Goal: Task Accomplishment & Management: Complete application form

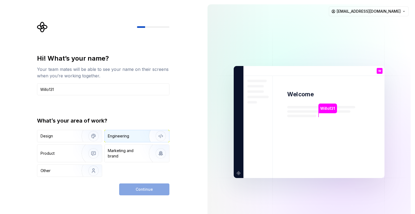
type input "Willo131"
click at [134, 134] on div "Engineering" at bounding box center [129, 135] width 43 height 5
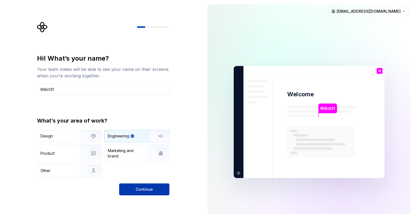
click at [144, 185] on button "Continue" at bounding box center [144, 189] width 50 height 12
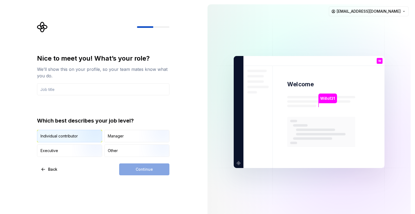
click at [78, 137] on img "button" at bounding box center [89, 142] width 35 height 36
click at [93, 85] on input "text" at bounding box center [103, 89] width 132 height 12
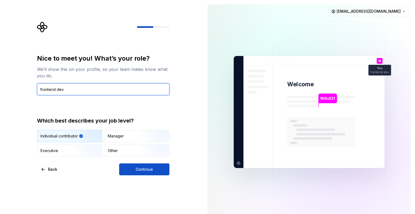
type input "frontend dev"
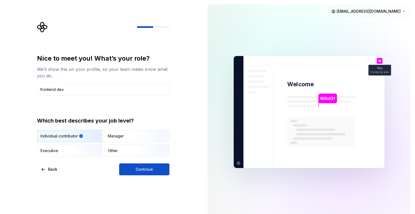
click at [145, 175] on div "Nice to meet you! What’s your role? We’ll show this on your profile, so your te…" at bounding box center [101, 112] width 203 height 224
click at [144, 169] on span "Continue" at bounding box center [144, 168] width 17 height 5
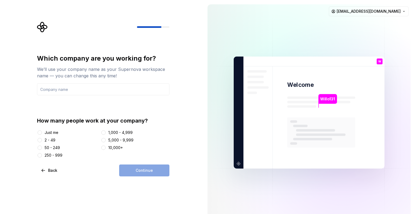
click at [50, 134] on div "Just me" at bounding box center [52, 132] width 14 height 5
click at [42, 134] on button "Just me" at bounding box center [40, 132] width 4 height 4
click at [50, 138] on div "2 - 49" at bounding box center [50, 139] width 11 height 5
click at [42, 138] on button "2 - 49" at bounding box center [40, 140] width 4 height 4
click at [49, 147] on div "50 - 249" at bounding box center [52, 147] width 15 height 5
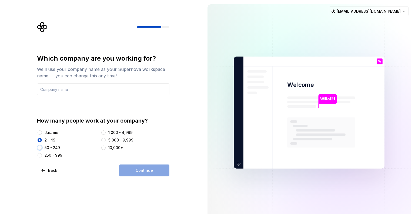
click at [42, 147] on button "50 - 249" at bounding box center [40, 147] width 4 height 4
click at [87, 90] on input "text" at bounding box center [103, 89] width 132 height 12
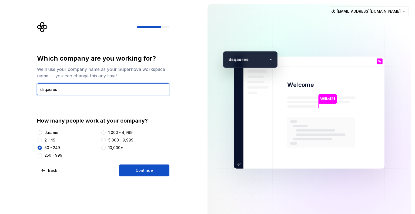
type input "dsqaures"
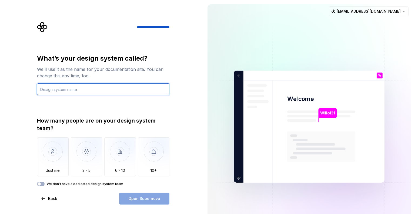
click at [66, 90] on input "text" at bounding box center [103, 89] width 132 height 12
type input "dds4"
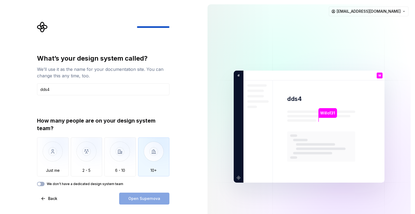
click at [152, 161] on img "button" at bounding box center [154, 155] width 32 height 36
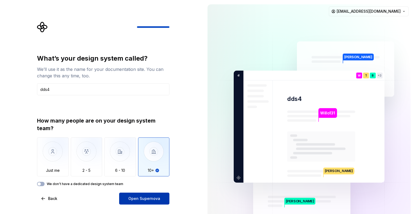
click at [151, 202] on button "Open Supernova" at bounding box center [144, 198] width 50 height 12
click at [183, 50] on div "What’s your design system called? We’ll use it as the name for your documentati…" at bounding box center [101, 126] width 203 height 253
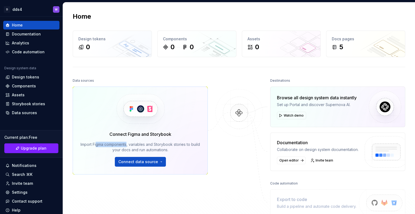
drag, startPoint x: 101, startPoint y: 142, endPoint x: 131, endPoint y: 141, distance: 30.0
click at [131, 141] on div "Connect Figma and Storybook Import Figma components, variables and Storybook st…" at bounding box center [139, 149] width 119 height 36
drag, startPoint x: 144, startPoint y: 147, endPoint x: 155, endPoint y: 148, distance: 11.1
click at [155, 148] on div "Import Figma components, variables and Storybook stories to build your docs and…" at bounding box center [139, 146] width 119 height 11
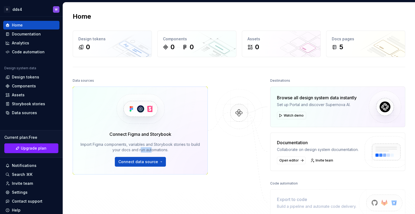
click at [155, 148] on div "Import Figma components, variables and Storybook stories to build your docs and…" at bounding box center [139, 146] width 119 height 11
click at [36, 86] on div "Components" at bounding box center [31, 85] width 52 height 5
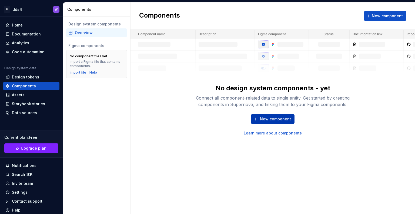
click at [268, 116] on span "New component" at bounding box center [275, 118] width 31 height 5
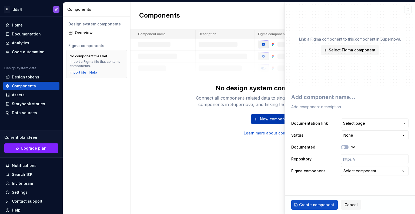
click at [268, 116] on span "New component" at bounding box center [275, 118] width 31 height 5
type textarea "*"
click at [346, 203] on span "Cancel" at bounding box center [350, 204] width 13 height 5
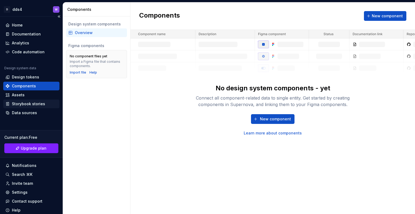
click at [27, 104] on div "Storybook stories" at bounding box center [28, 103] width 33 height 5
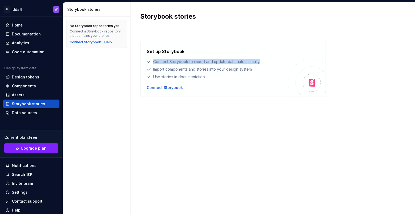
drag, startPoint x: 153, startPoint y: 61, endPoint x: 261, endPoint y: 64, distance: 108.0
click at [261, 64] on div "Connect Storybook to import and update data automatically" at bounding box center [217, 61] width 141 height 5
click at [244, 63] on div "Connect Storybook to import and update data automatically" at bounding box center [217, 61] width 141 height 5
drag, startPoint x: 146, startPoint y: 66, endPoint x: 261, endPoint y: 70, distance: 115.6
click at [261, 70] on div "Set up Storybook Connect Storybook to import and update data automatically Impo…" at bounding box center [232, 69] width 185 height 55
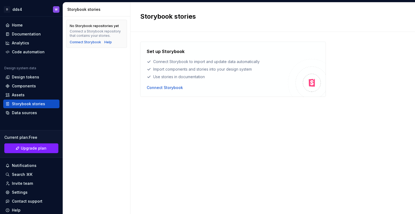
click at [261, 70] on div "Import components and stories into your design system" at bounding box center [217, 68] width 141 height 5
drag, startPoint x: 145, startPoint y: 77, endPoint x: 214, endPoint y: 80, distance: 69.2
click at [214, 80] on div "Set up Storybook Connect Storybook to import and update data automatically Impo…" at bounding box center [232, 69] width 185 height 55
click at [214, 80] on div "Set up Storybook Connect Storybook to import and update data automatically Impo…" at bounding box center [217, 69] width 141 height 42
click at [174, 87] on div "Connect Storybook" at bounding box center [165, 87] width 36 height 5
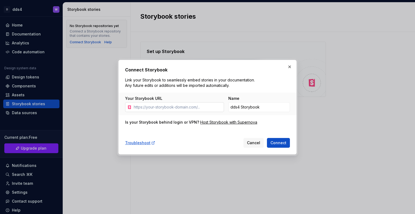
click at [179, 108] on input "Your Storybook URL" at bounding box center [177, 107] width 92 height 10
click at [180, 108] on input "Your Storybook URL" at bounding box center [177, 107] width 92 height 10
paste input "[URL][DOMAIN_NAME]"
type input "[URL][DOMAIN_NAME]"
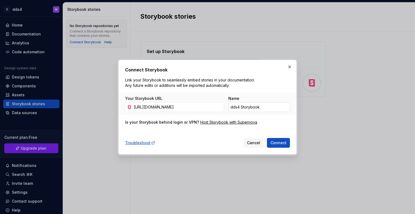
scroll to position [0, 0]
drag, startPoint x: 244, startPoint y: 104, endPoint x: 240, endPoint y: 103, distance: 4.2
click at [240, 103] on input "dds4 Storybook" at bounding box center [259, 107] width 62 height 10
type input "d"
type input "dds4"
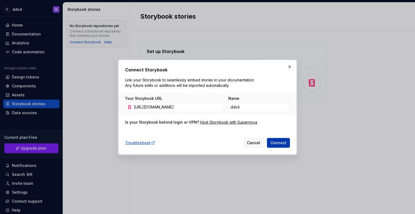
click at [279, 144] on span "Connect" at bounding box center [278, 142] width 16 height 5
drag, startPoint x: 181, startPoint y: 106, endPoint x: 231, endPoint y: 106, distance: 50.2
click at [231, 106] on div "Your Storybook URL [URL][DOMAIN_NAME] Name dds4" at bounding box center [207, 104] width 165 height 16
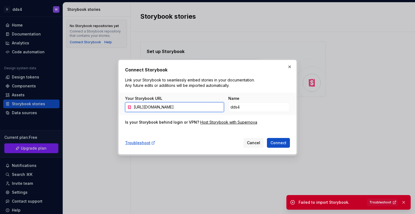
click at [201, 105] on input "[URL][DOMAIN_NAME]" at bounding box center [177, 107] width 92 height 10
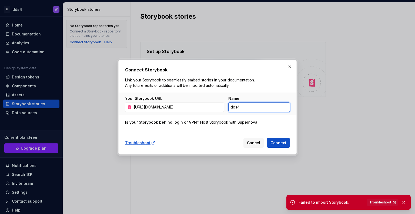
click at [257, 107] on input "dds4" at bounding box center [259, 107] width 62 height 10
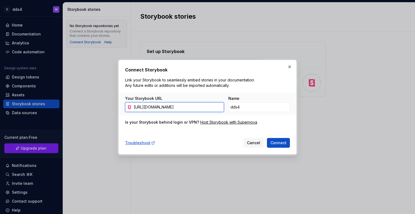
click at [189, 109] on input "[URL][DOMAIN_NAME]" at bounding box center [177, 107] width 92 height 10
click at [170, 101] on div "Your Storybook URL [URL][DOMAIN_NAME]" at bounding box center [174, 104] width 99 height 16
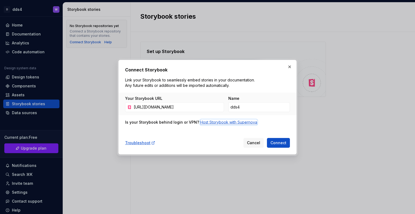
click at [214, 122] on div "Host Storybook with Supernova" at bounding box center [228, 121] width 57 height 5
click at [288, 67] on button "button" at bounding box center [290, 67] width 8 height 8
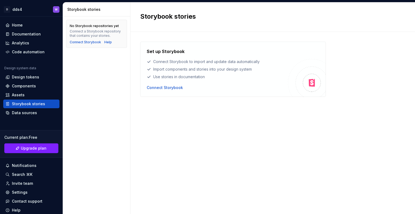
click at [173, 84] on div "Set up Storybook Connect Storybook to import and update data automatically Impo…" at bounding box center [217, 69] width 141 height 42
click at [173, 88] on div "Connect Storybook" at bounding box center [165, 87] width 36 height 5
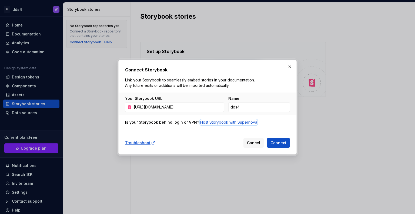
click at [227, 121] on div "Host Storybook with Supernova" at bounding box center [228, 121] width 57 height 5
click at [204, 105] on input "[URL][DOMAIN_NAME]" at bounding box center [177, 107] width 92 height 10
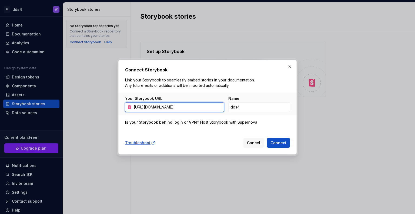
click at [204, 105] on input "[URL][DOMAIN_NAME]" at bounding box center [177, 107] width 92 height 10
paste input "[DOMAIN_NAME][URL][SECURITY_DATA]"
type input "[URL][DOMAIN_NAME][SECURITY_DATA]"
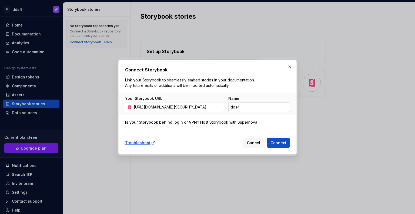
scroll to position [0, 0]
click at [250, 102] on input "dds4" at bounding box center [259, 107] width 62 height 10
type input "d"
drag, startPoint x: 247, startPoint y: 106, endPoint x: 220, endPoint y: 104, distance: 26.3
click at [220, 104] on div "Your Storybook URL [URL][DOMAIN_NAME][SECURITY_DATA] Name test-" at bounding box center [207, 104] width 165 height 16
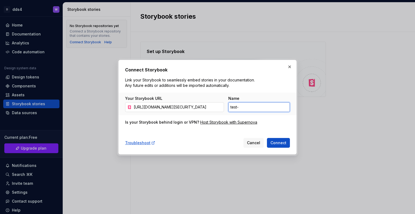
paste input "supernova"
type input "test-supernova"
click at [279, 145] on button "Connect" at bounding box center [278, 143] width 23 height 10
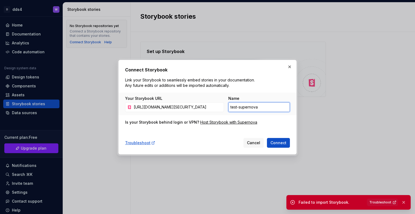
drag, startPoint x: 264, startPoint y: 105, endPoint x: 255, endPoint y: 105, distance: 8.4
click at [255, 105] on input "test-supernova" at bounding box center [259, 107] width 62 height 10
click at [232, 125] on div "Connect Storybook Link your Storybook to seamlessly embed stories in your docum…" at bounding box center [207, 106] width 165 height 81
click at [232, 123] on div "Host Storybook with Supernova" at bounding box center [228, 121] width 57 height 5
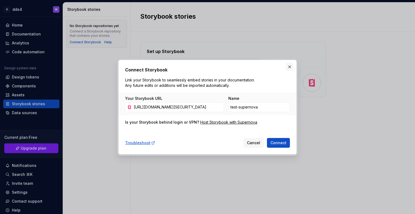
click at [288, 68] on button "button" at bounding box center [290, 67] width 8 height 8
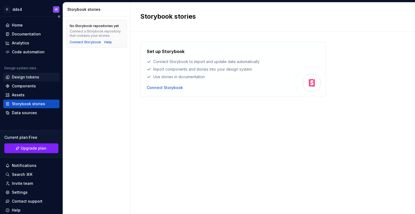
click at [41, 78] on div "Design tokens" at bounding box center [31, 76] width 52 height 5
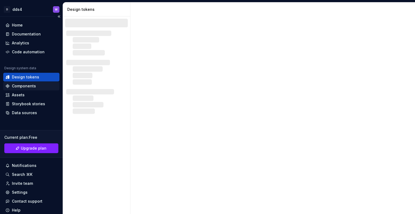
click at [35, 87] on div "Components" at bounding box center [31, 85] width 52 height 5
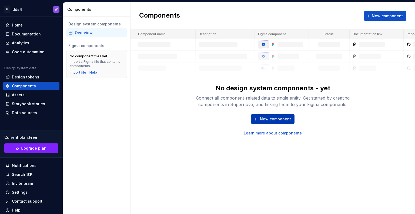
click at [257, 119] on button "New component" at bounding box center [272, 119] width 43 height 10
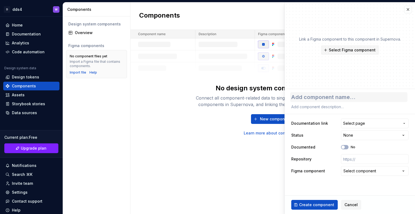
type textarea "*"
type textarea "t"
type textarea "*"
type textarea "ts"
type textarea "*"
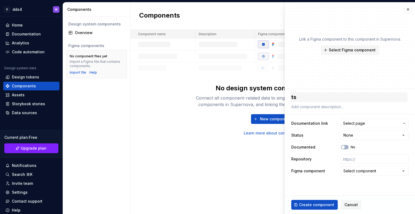
type textarea "tse"
type textarea "*"
type textarea "ts"
type textarea "*"
type textarea "t"
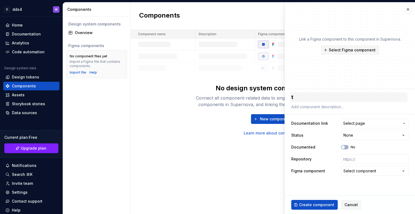
type textarea "*"
type textarea "b"
type textarea "*"
type textarea "bu"
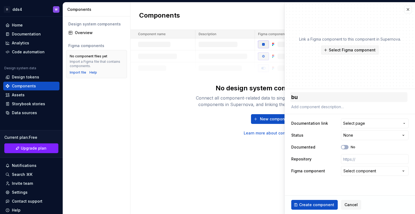
type textarea "*"
type textarea "but"
type textarea "*"
type textarea "butt"
type textarea "*"
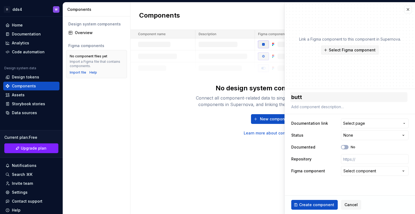
type textarea "butto"
type textarea "*"
type textarea "button"
click at [362, 120] on span "Select page" at bounding box center [354, 122] width 22 height 5
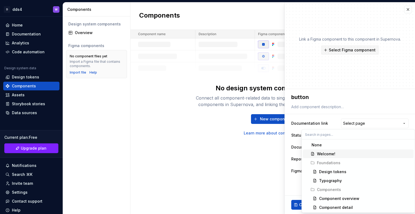
click at [330, 155] on div "Welcome!" at bounding box center [326, 153] width 18 height 5
type textarea "*"
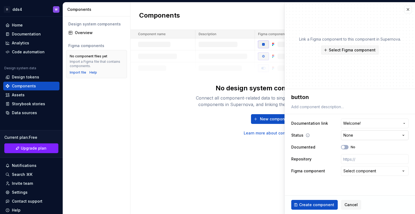
click at [357, 133] on html "**********" at bounding box center [207, 107] width 415 height 214
select select "**********"
click at [351, 160] on input "text" at bounding box center [375, 159] width 68 height 10
click at [352, 172] on div "Select component" at bounding box center [359, 170] width 33 height 5
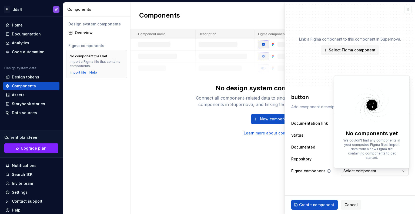
click at [352, 172] on html "**********" at bounding box center [207, 107] width 415 height 214
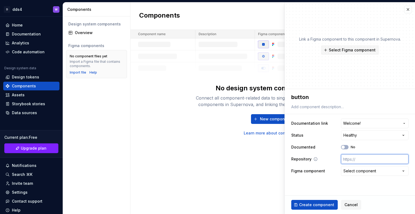
click at [350, 160] on input "text" at bounding box center [375, 159] width 68 height 10
click at [355, 170] on div "Select component" at bounding box center [359, 170] width 33 height 5
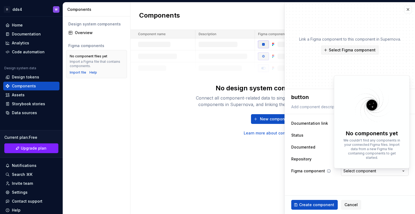
click at [355, 170] on html "**********" at bounding box center [207, 107] width 415 height 214
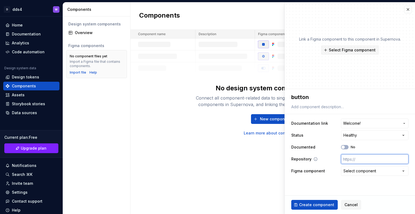
click at [353, 156] on input "text" at bounding box center [375, 159] width 68 height 10
click at [346, 158] on input "text" at bounding box center [375, 159] width 68 height 10
click at [359, 158] on input "text" at bounding box center [375, 159] width 68 height 10
click at [356, 175] on button "Select component" at bounding box center [375, 171] width 68 height 10
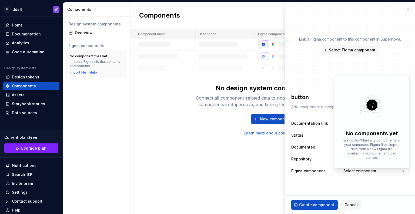
click at [356, 172] on html "**********" at bounding box center [207, 107] width 415 height 214
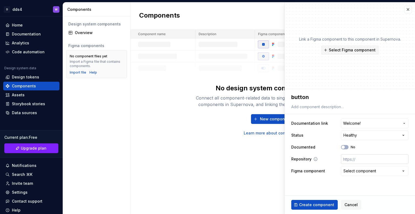
click at [348, 157] on input "text" at bounding box center [375, 159] width 68 height 10
click at [353, 158] on input "text" at bounding box center [375, 159] width 68 height 10
type textarea "*"
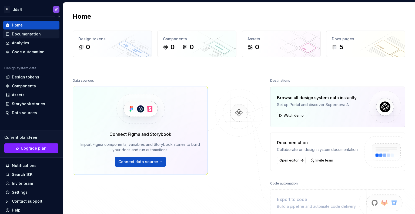
click at [42, 35] on div "Documentation" at bounding box center [31, 33] width 52 height 5
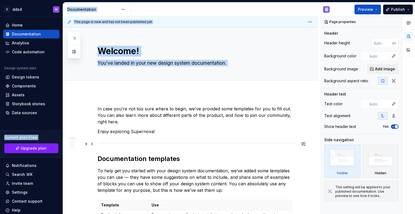
drag, startPoint x: 59, startPoint y: 99, endPoint x: 66, endPoint y: 143, distance: 45.3
click at [66, 143] on div "D dds4 W Home Documentation Analytics Code automation Design system data Design…" at bounding box center [207, 107] width 415 height 214
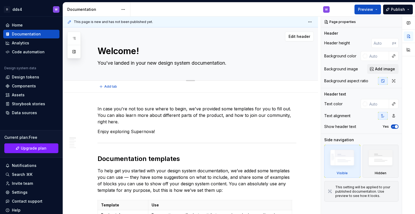
click at [125, 55] on textarea "Welcome!" at bounding box center [195, 51] width 199 height 13
click at [128, 54] on textarea "Welcome!" at bounding box center [195, 51] width 199 height 13
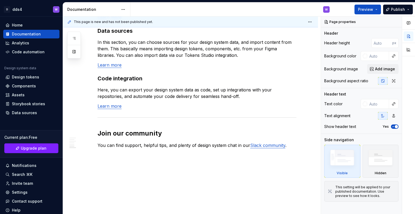
scroll to position [465, 0]
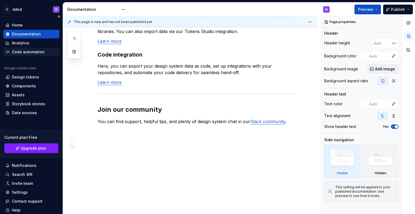
click at [37, 50] on div "Code automation" at bounding box center [28, 51] width 33 height 5
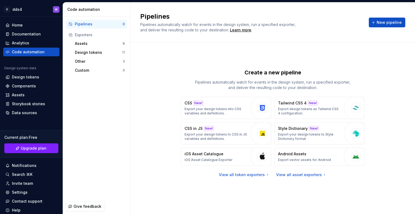
click at [122, 163] on div "Pipelines 0 Exporters Assets 8 Design tokens 11 Other 3 Custom 0" at bounding box center [96, 107] width 67 height 182
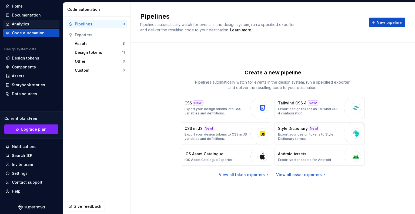
click at [30, 22] on div "Analytics" at bounding box center [31, 23] width 52 height 5
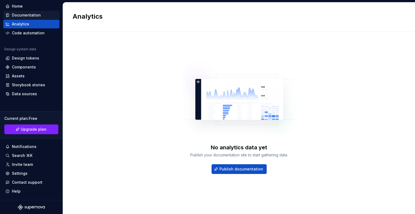
click at [32, 14] on div "Documentation" at bounding box center [26, 14] width 29 height 5
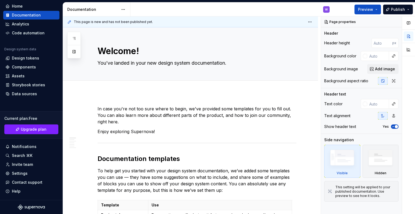
type textarea "*"
